Goal: Navigation & Orientation: Find specific page/section

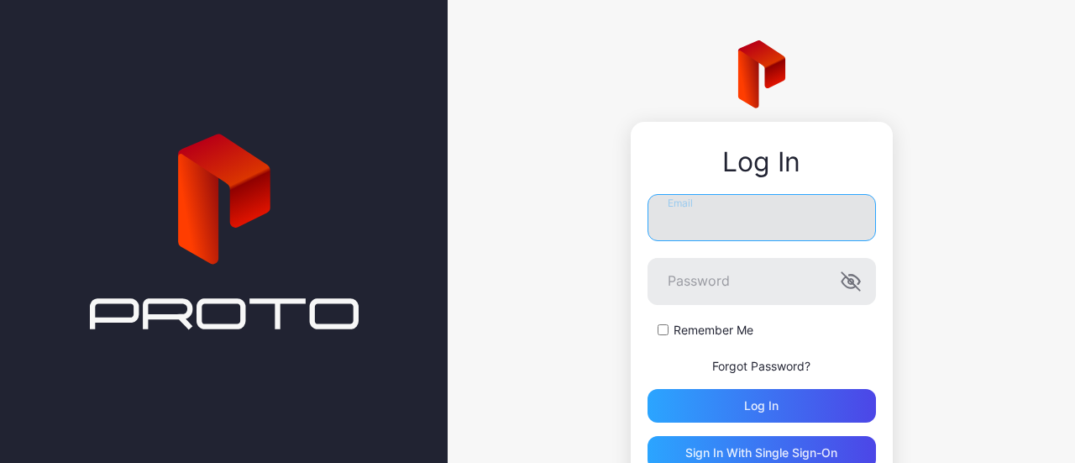
click at [717, 204] on input "Email" at bounding box center [761, 217] width 228 height 47
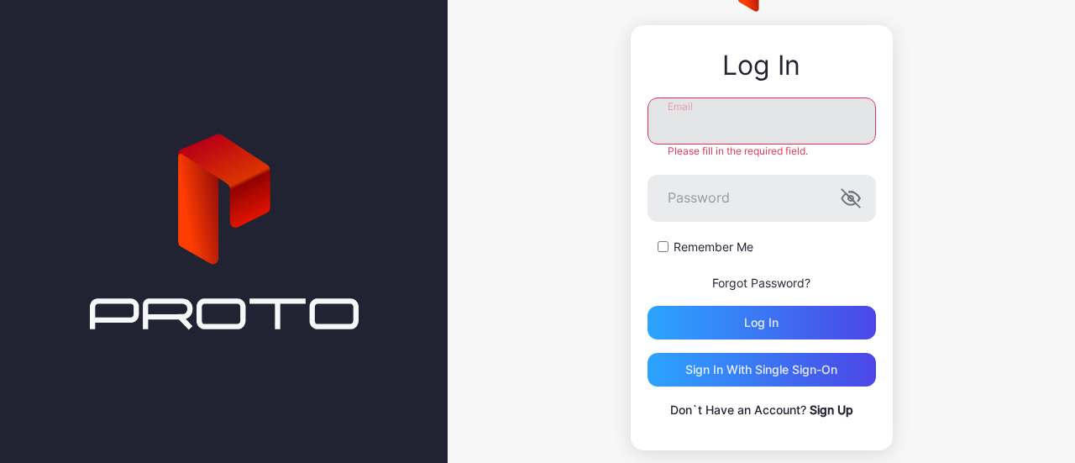
click at [670, 128] on input "Email" at bounding box center [761, 120] width 228 height 47
paste input "**********"
type input "**********"
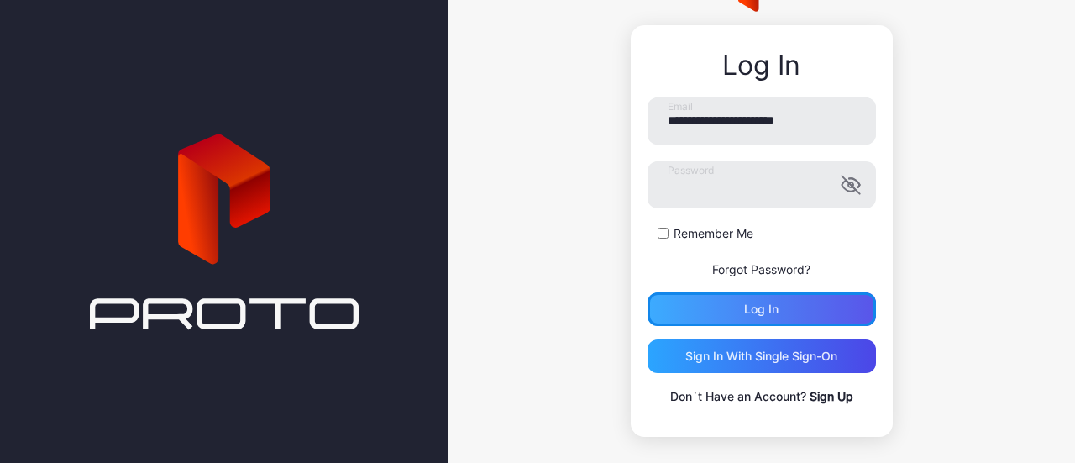
click at [715, 299] on div "Log in" at bounding box center [761, 309] width 228 height 34
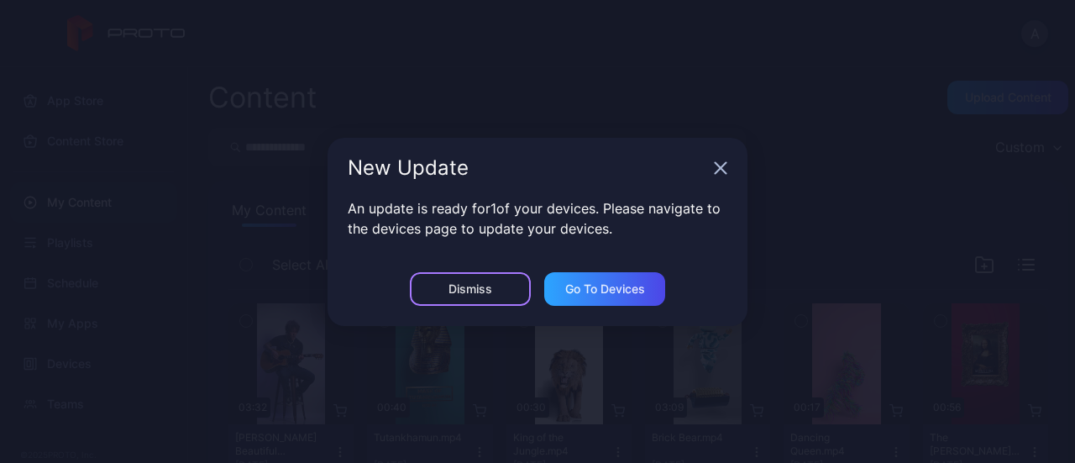
click at [480, 291] on div "Dismiss" at bounding box center [470, 288] width 44 height 13
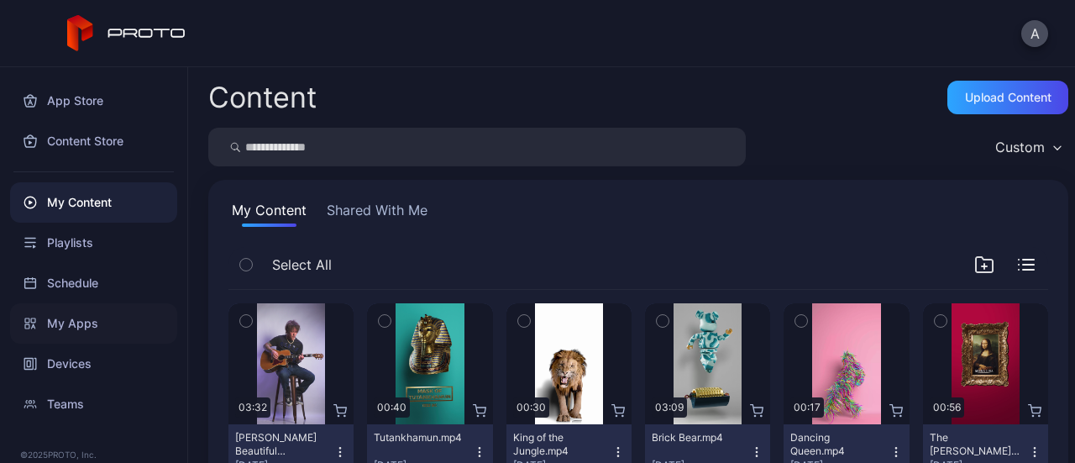
click at [81, 312] on div "My Apps" at bounding box center [93, 323] width 167 height 40
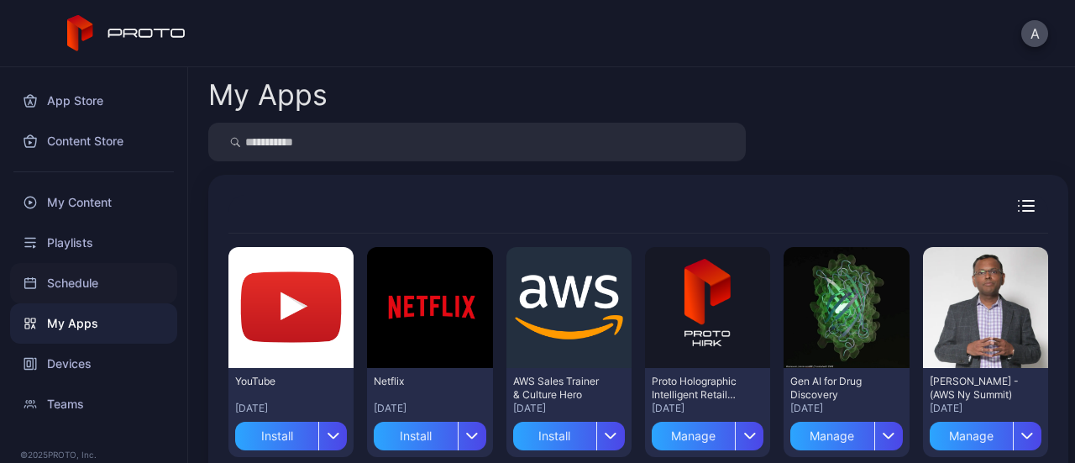
click at [109, 283] on div "Schedule" at bounding box center [93, 283] width 167 height 40
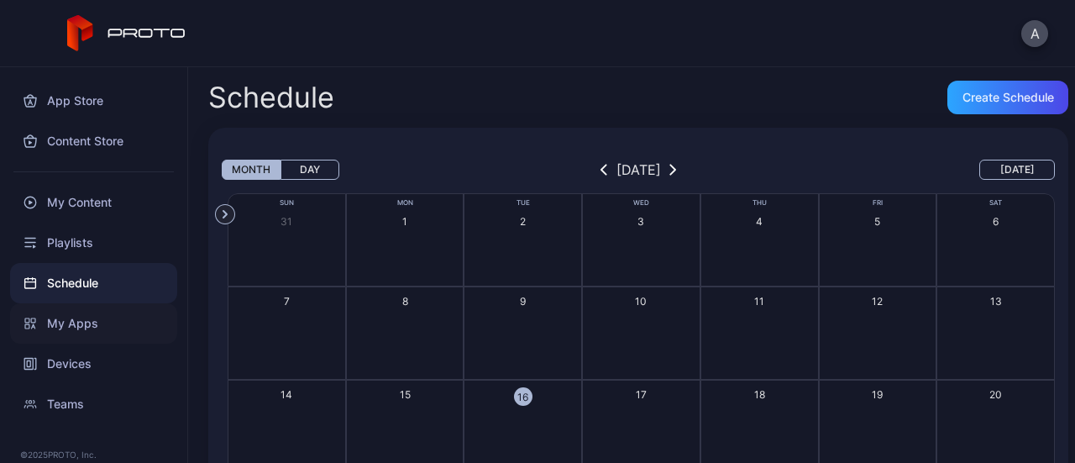
click at [88, 321] on div "My Apps" at bounding box center [93, 323] width 167 height 40
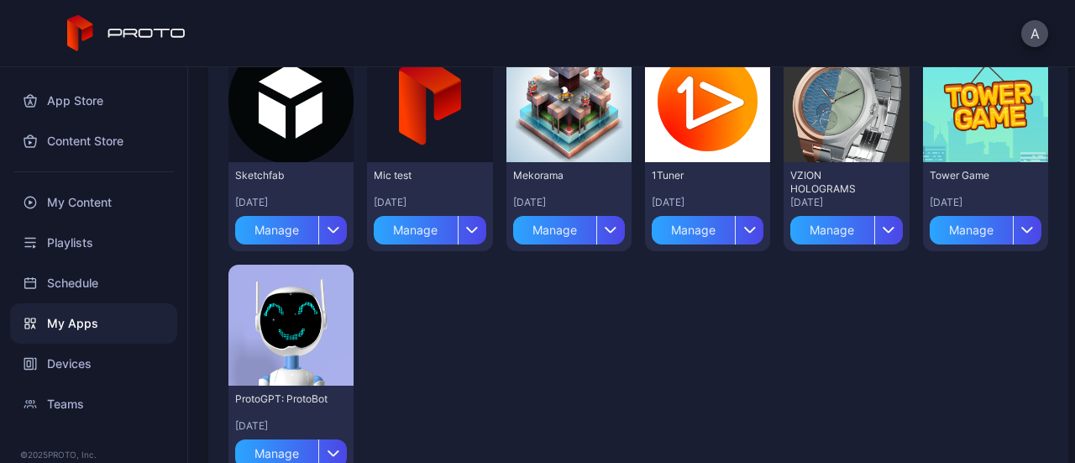
scroll to position [487, 0]
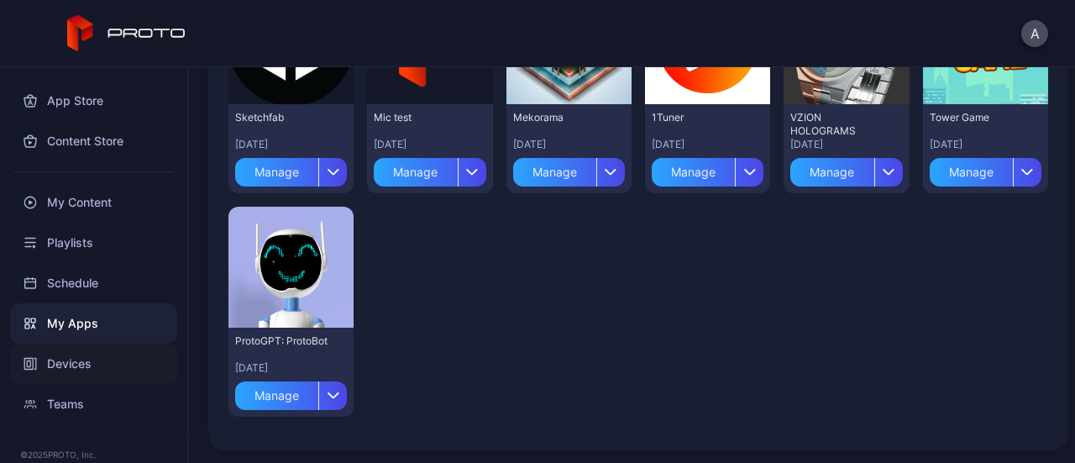
click at [71, 361] on div "Devices" at bounding box center [93, 363] width 167 height 40
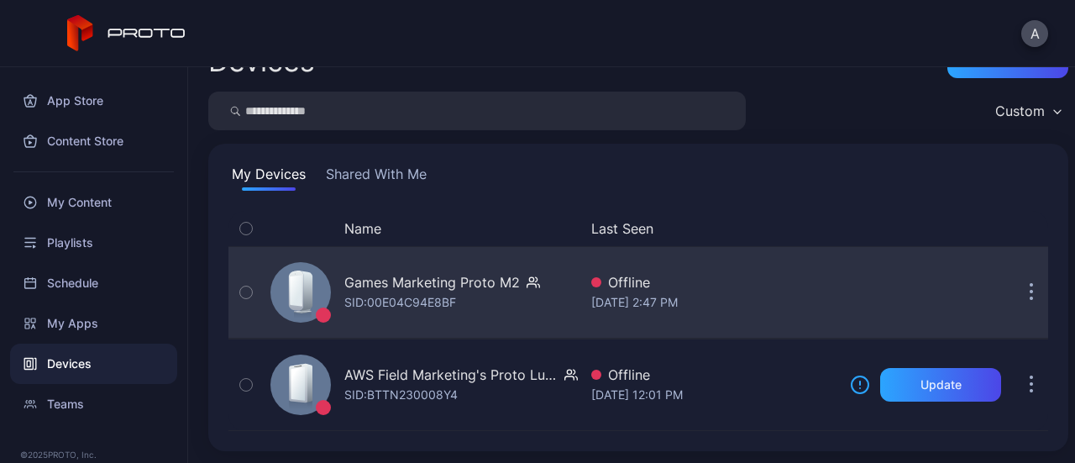
scroll to position [36, 0]
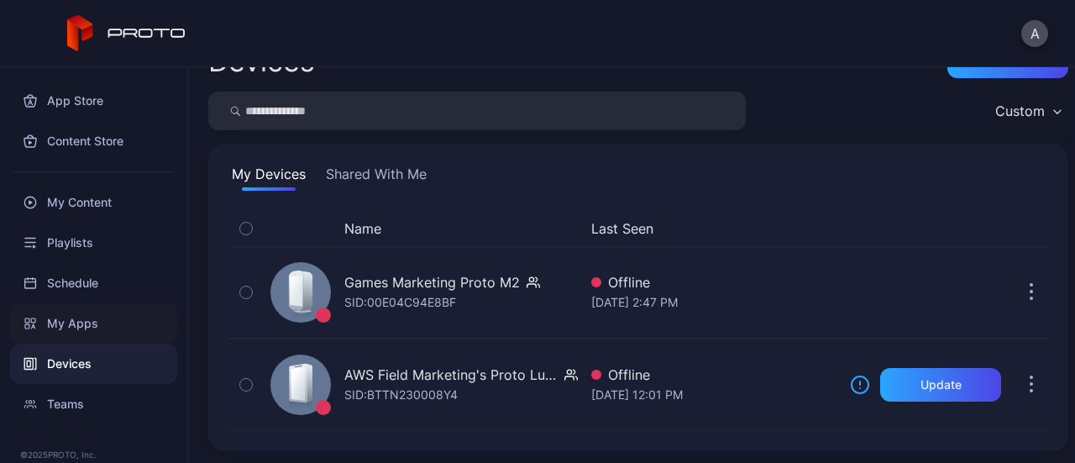
click at [118, 317] on div "My Apps" at bounding box center [93, 323] width 167 height 40
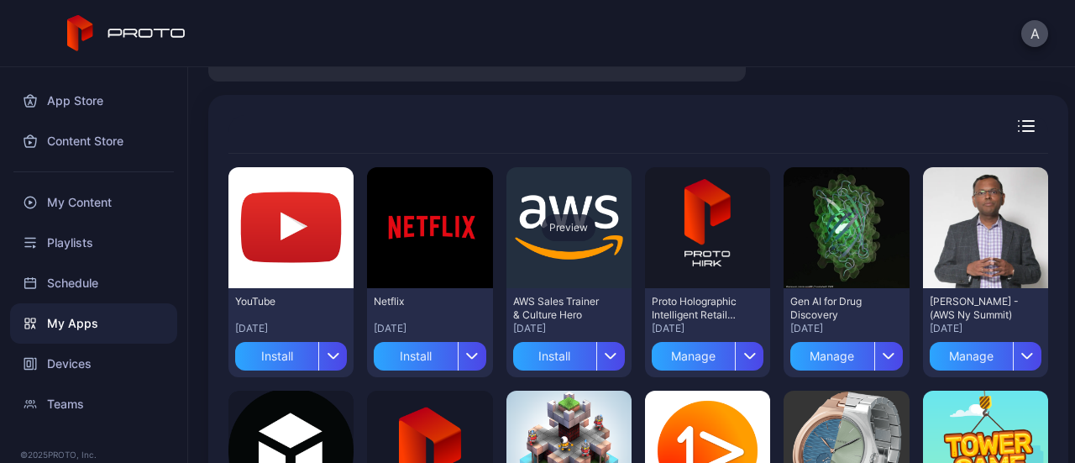
scroll to position [81, 0]
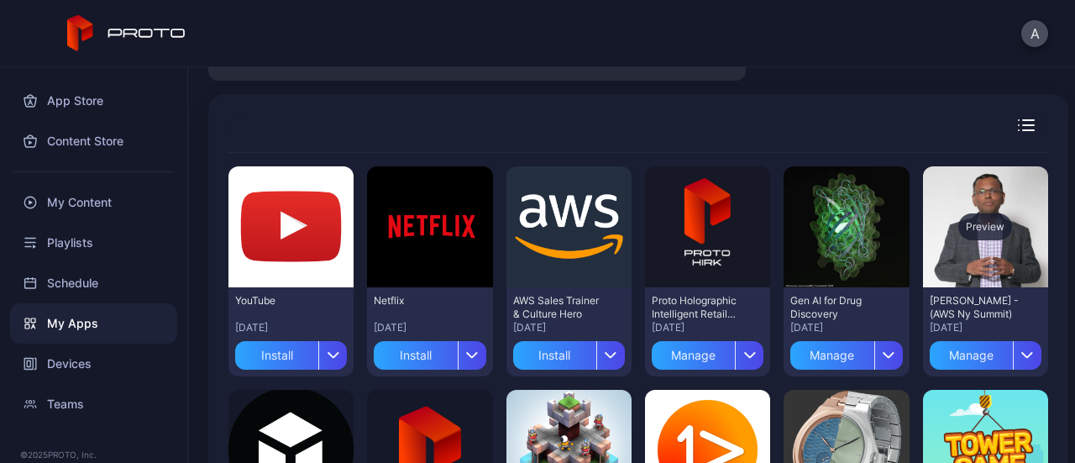
click at [980, 264] on div "Preview" at bounding box center [985, 226] width 125 height 121
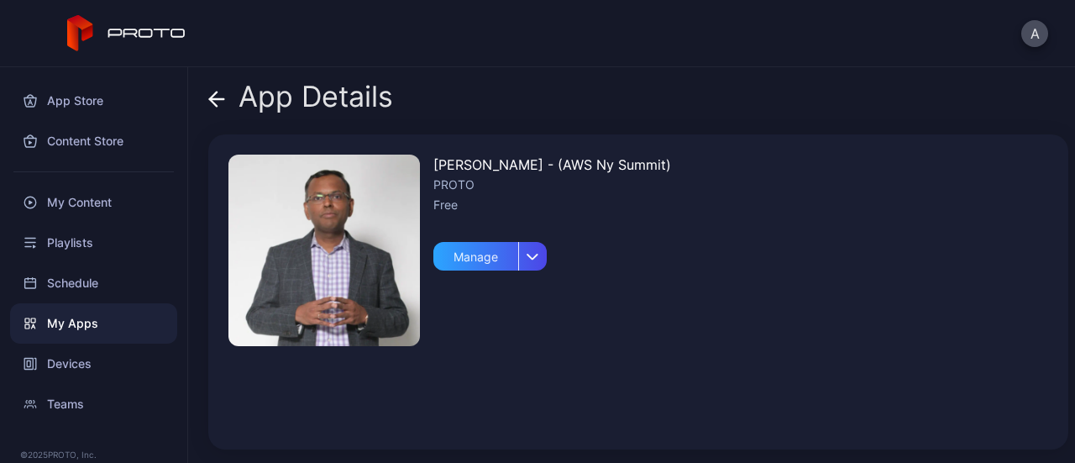
click at [341, 288] on img at bounding box center [323, 249] width 191 height 191
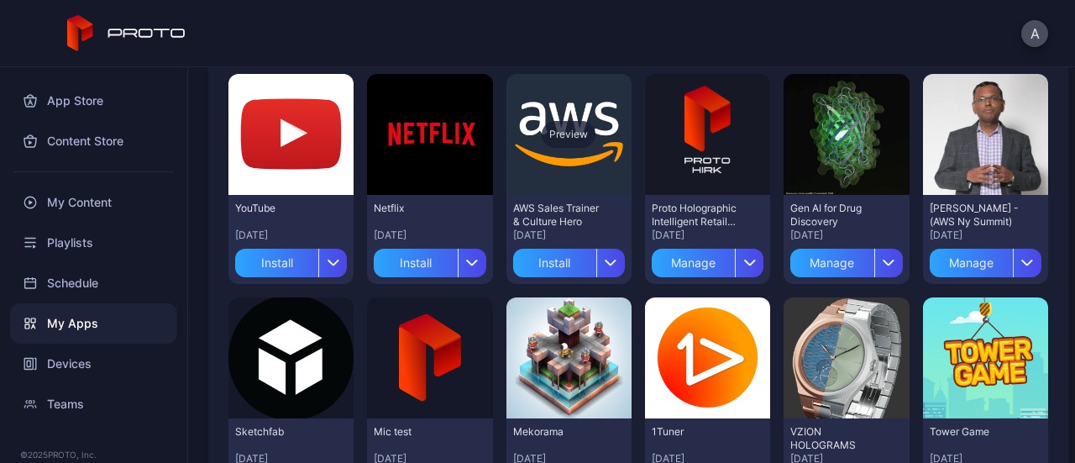
scroll to position [171, 0]
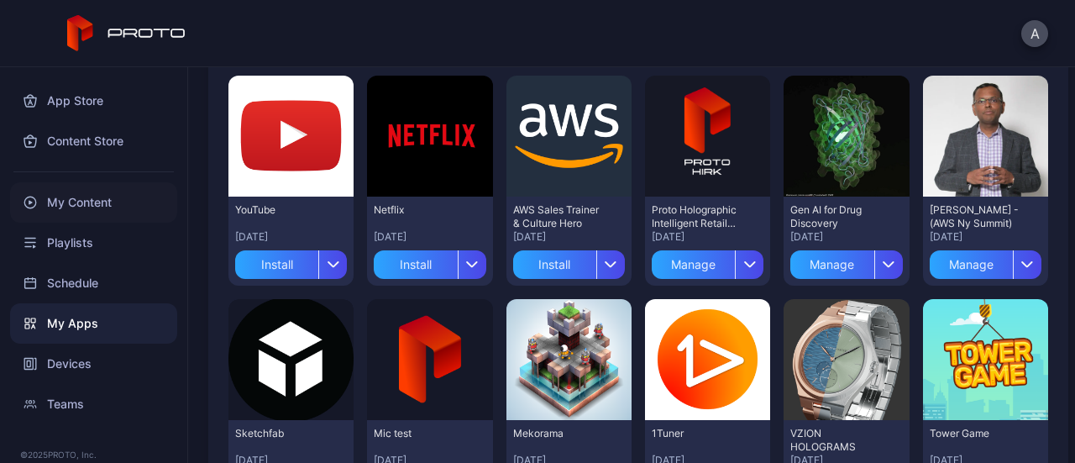
click at [102, 207] on div "My Content" at bounding box center [93, 202] width 167 height 40
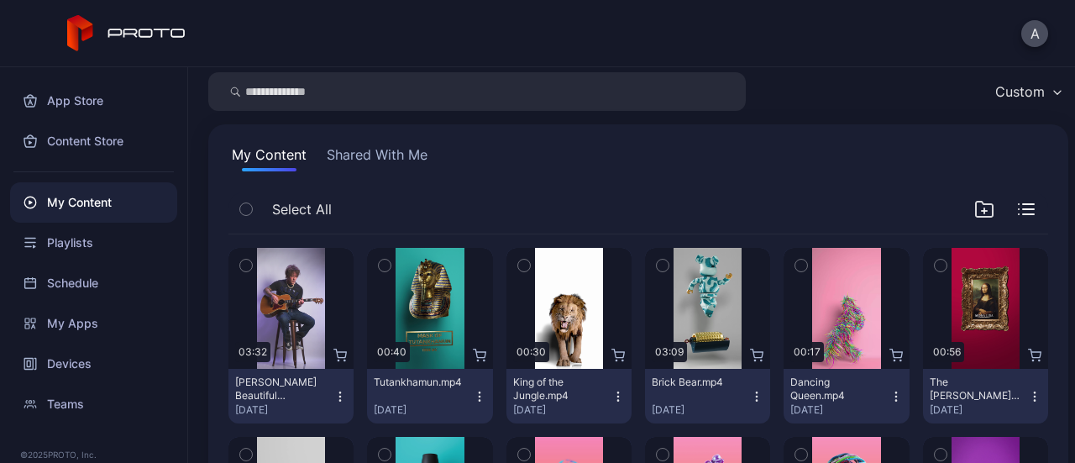
scroll to position [55, 0]
click at [368, 164] on button "Shared With Me" at bounding box center [376, 157] width 107 height 27
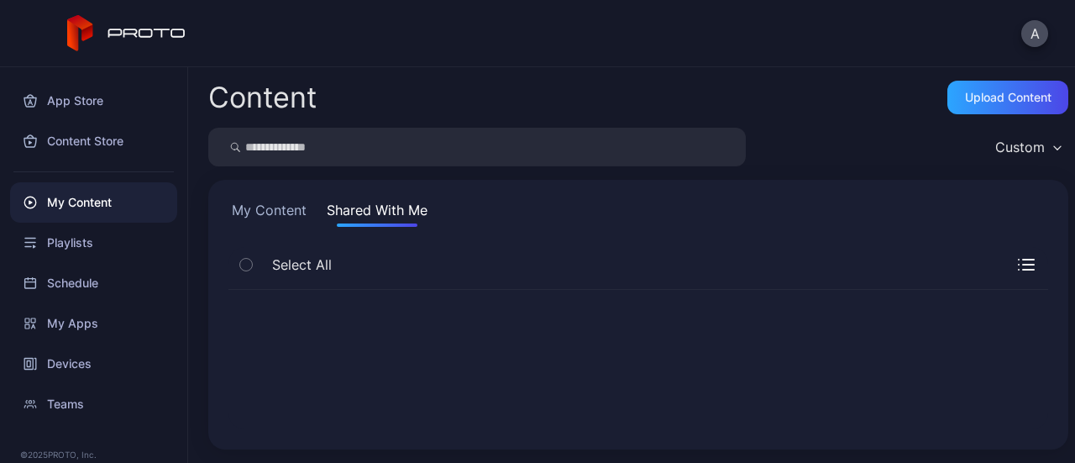
scroll to position [0, 0]
click at [70, 251] on div "Playlists" at bounding box center [93, 242] width 167 height 40
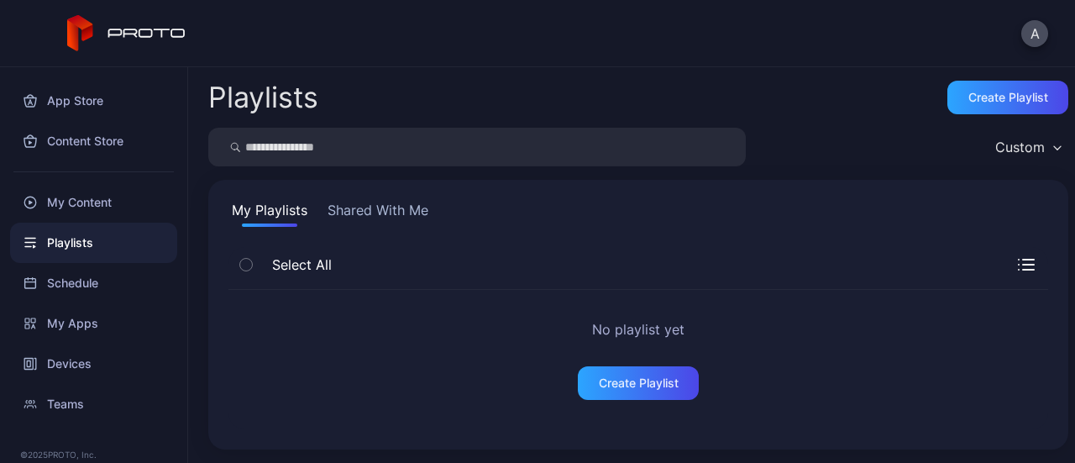
click at [374, 218] on button "Shared With Me" at bounding box center [377, 213] width 107 height 27
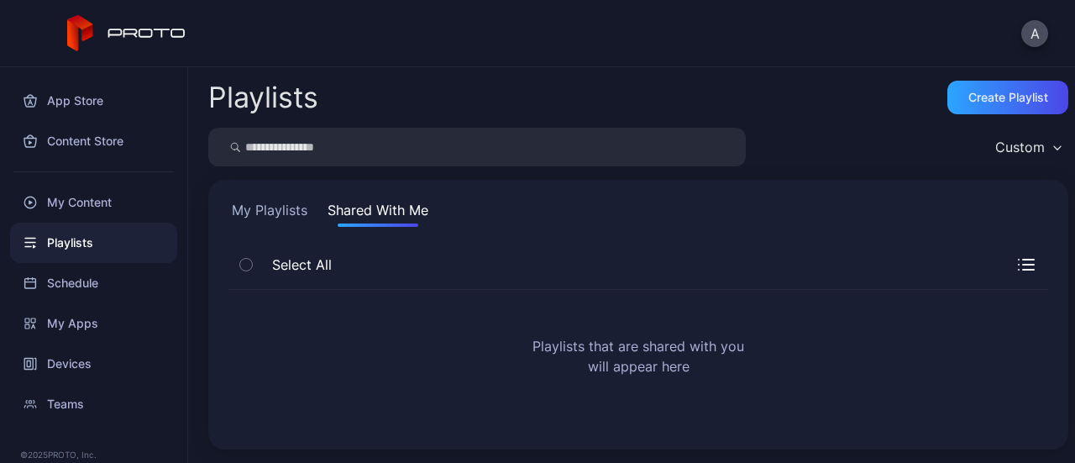
click at [285, 207] on button "My Playlists" at bounding box center [269, 213] width 82 height 27
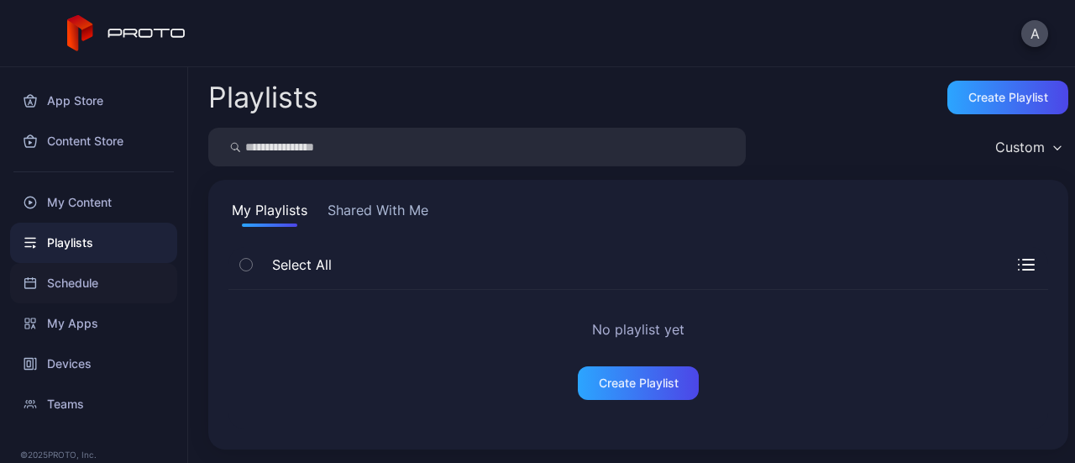
click at [84, 296] on div "Schedule" at bounding box center [93, 283] width 167 height 40
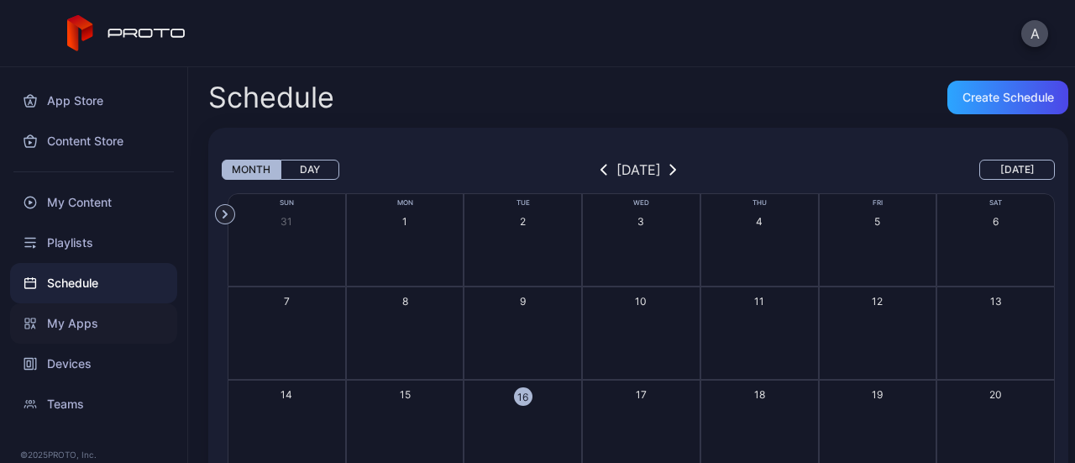
click at [87, 332] on div "My Apps" at bounding box center [93, 323] width 167 height 40
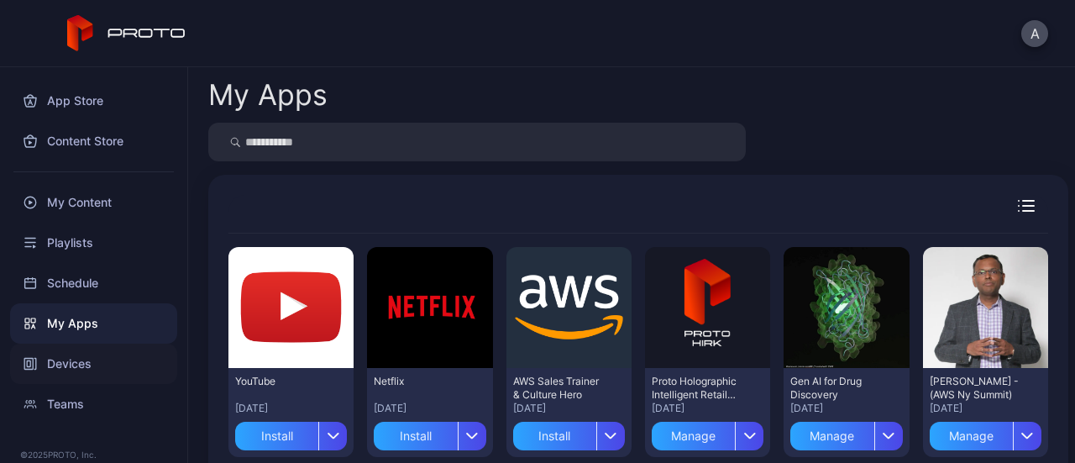
click at [91, 380] on div "Devices" at bounding box center [93, 363] width 167 height 40
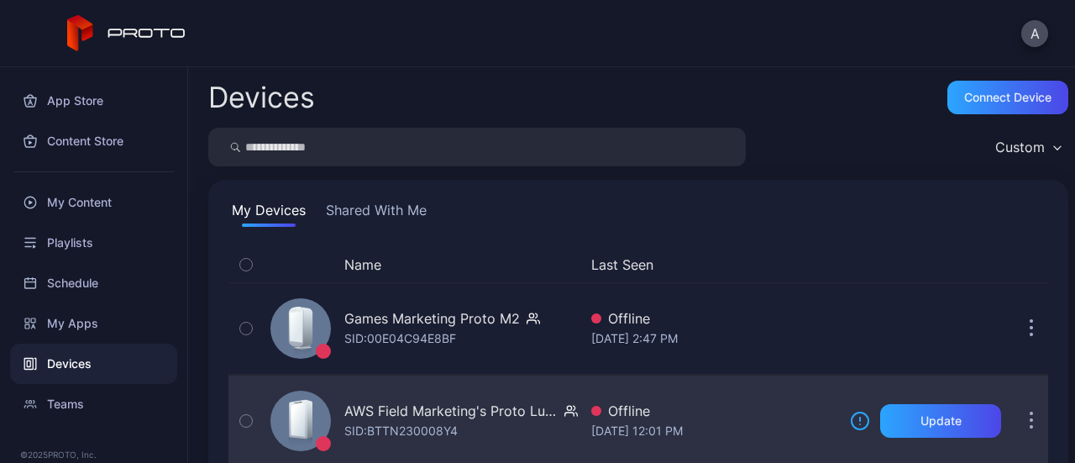
click at [457, 409] on div "AWS Field Marketing's Proto Luma" at bounding box center [450, 410] width 213 height 20
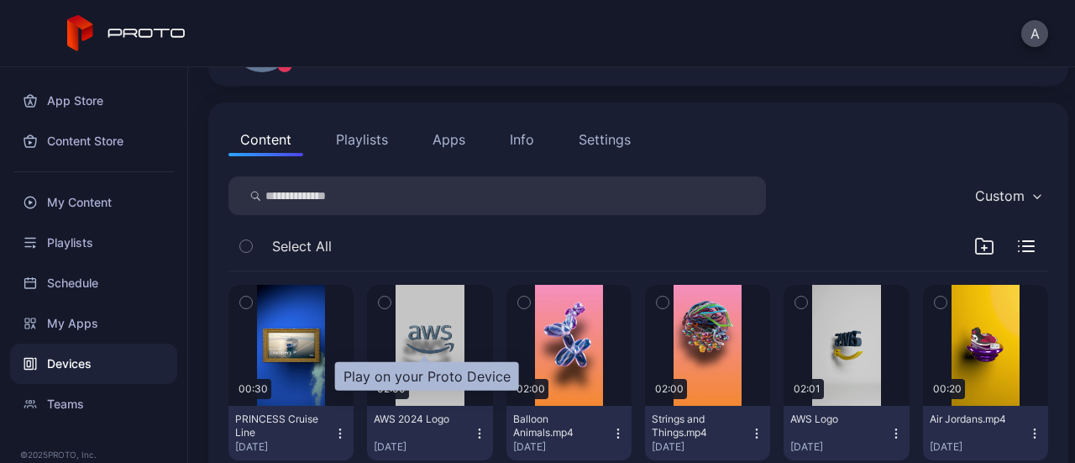
scroll to position [141, 0]
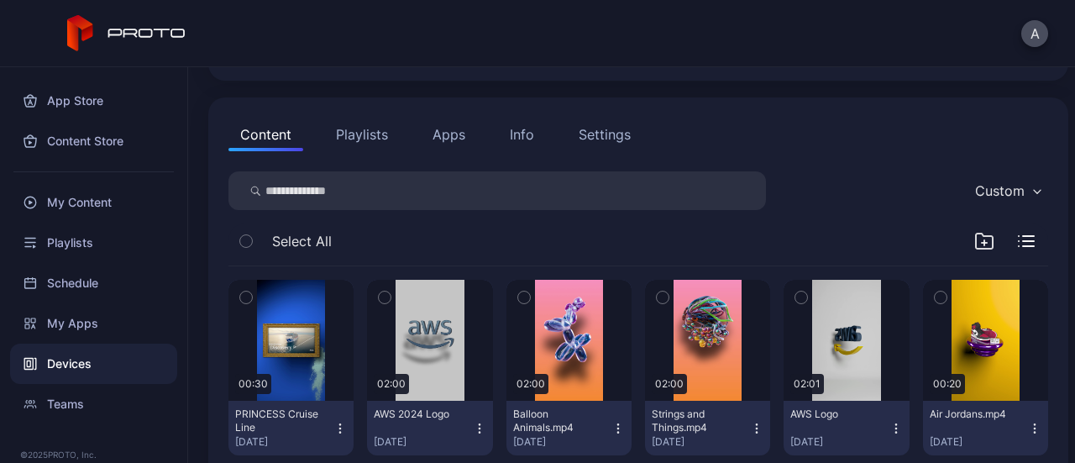
click at [427, 138] on button "Apps" at bounding box center [449, 135] width 56 height 34
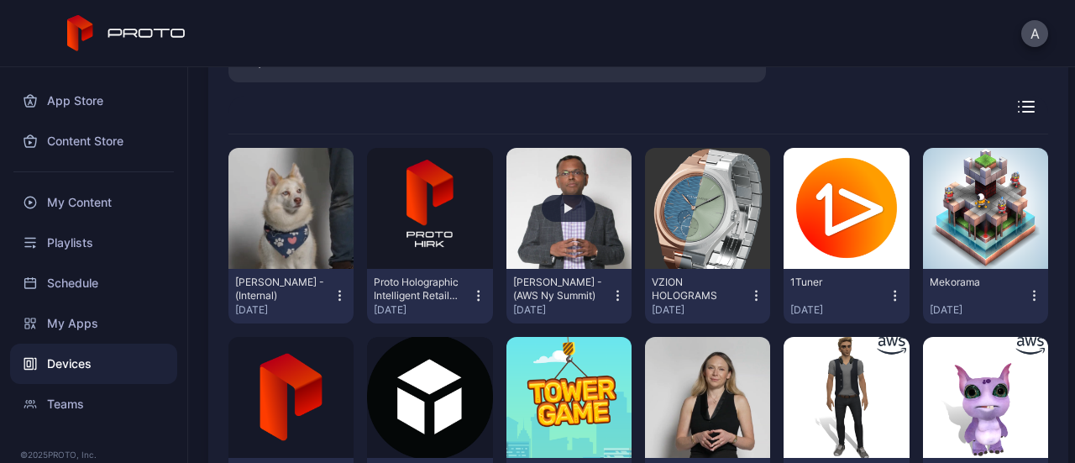
scroll to position [270, 0]
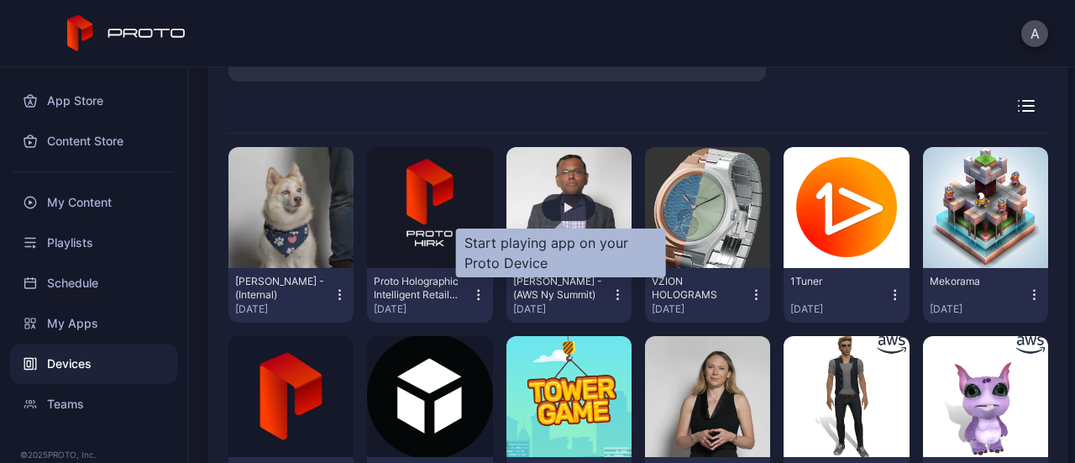
click at [557, 196] on div "button" at bounding box center [569, 207] width 54 height 27
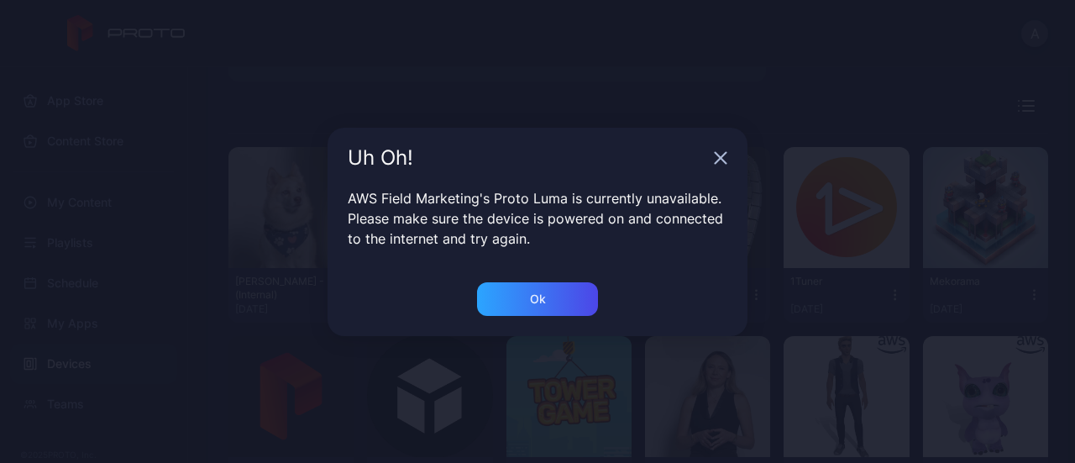
click at [719, 152] on icon "button" at bounding box center [720, 157] width 13 height 13
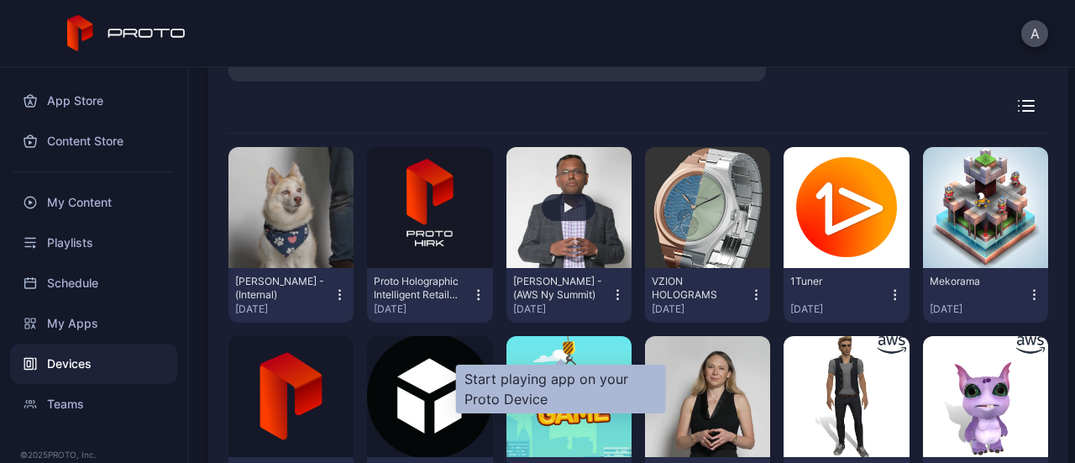
scroll to position [0, 0]
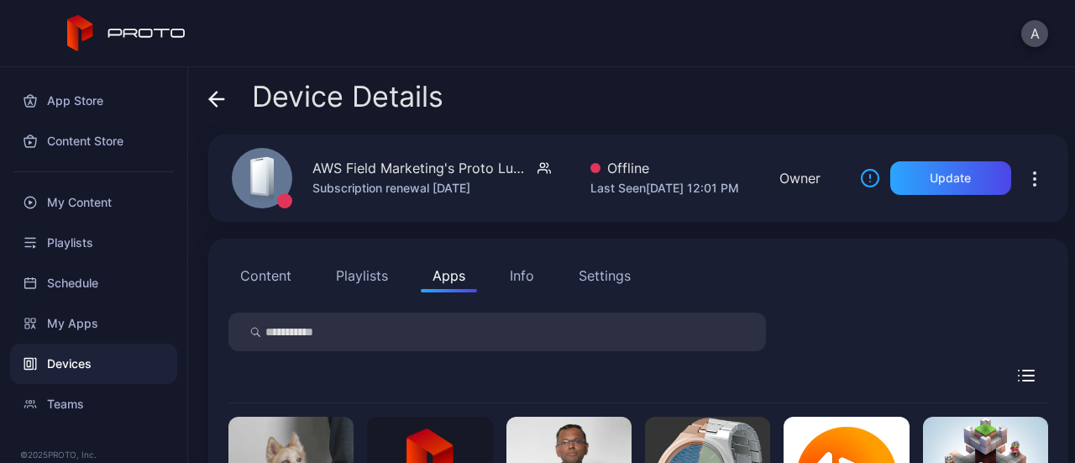
click at [516, 281] on div "Info" at bounding box center [522, 275] width 24 height 20
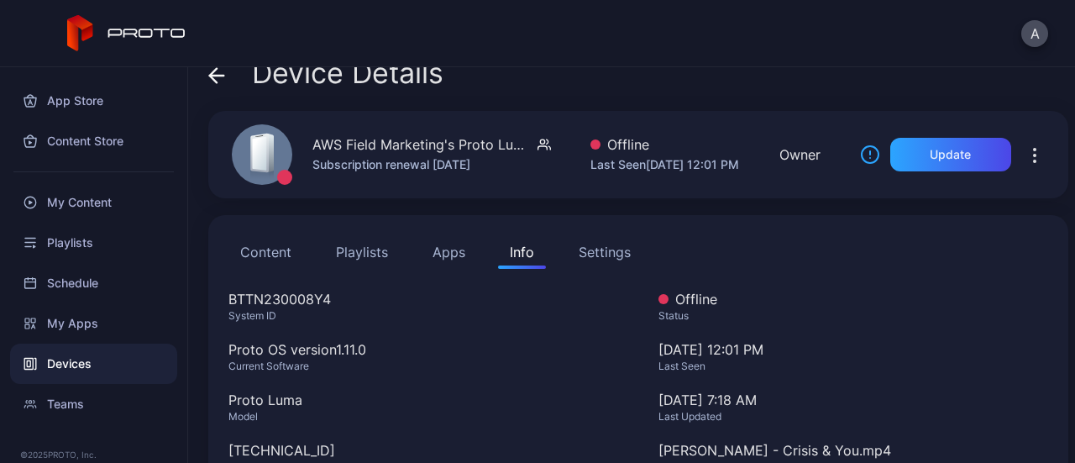
scroll to position [25, 0]
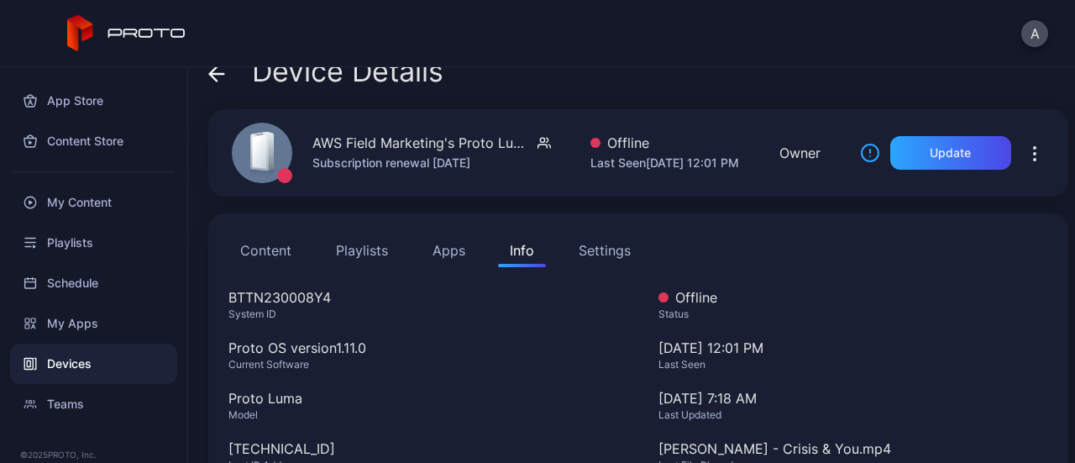
click at [213, 70] on icon at bounding box center [213, 73] width 7 height 14
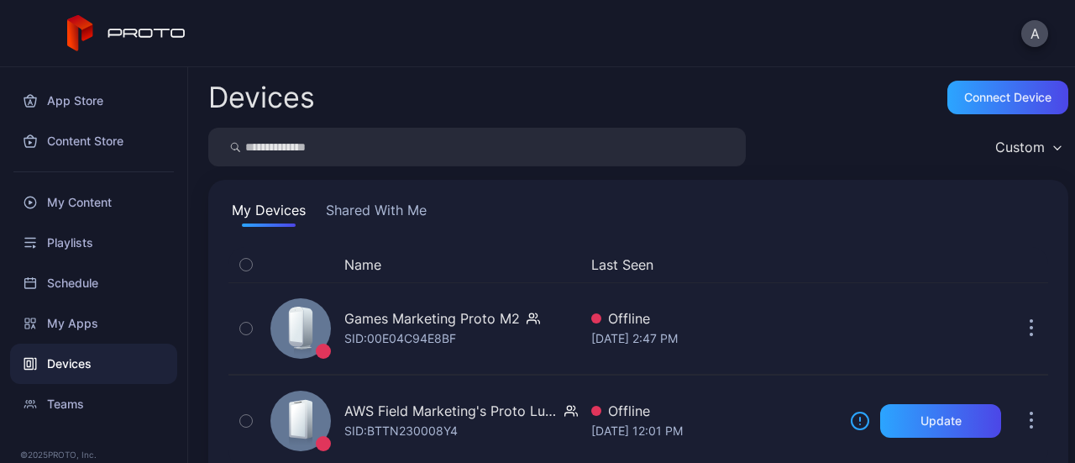
scroll to position [36, 0]
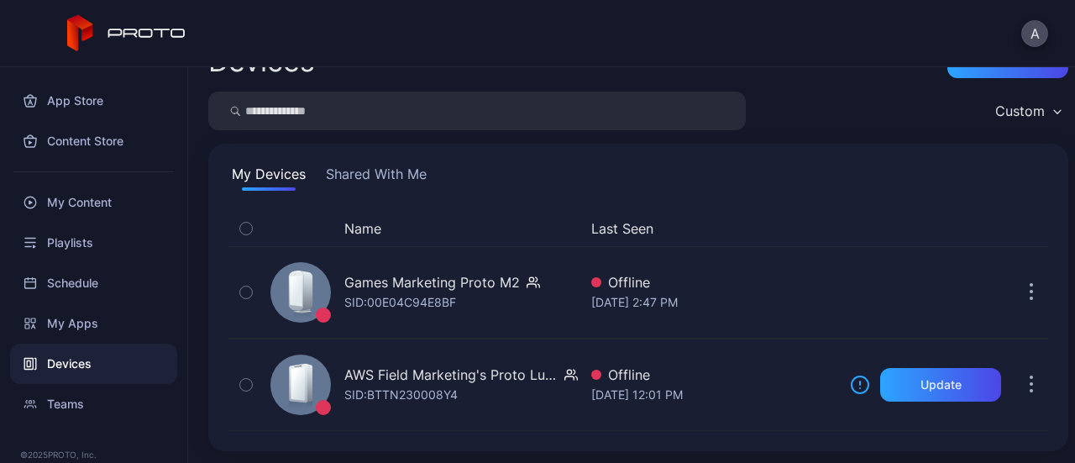
click at [345, 170] on button "Shared With Me" at bounding box center [375, 177] width 107 height 27
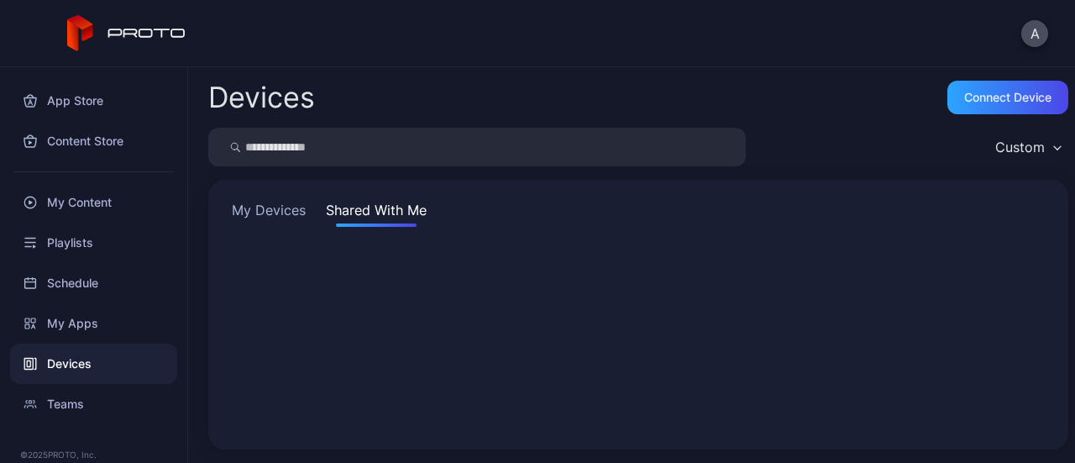
scroll to position [0, 0]
click at [242, 207] on button "My Devices" at bounding box center [268, 213] width 81 height 27
